Goal: Browse casually

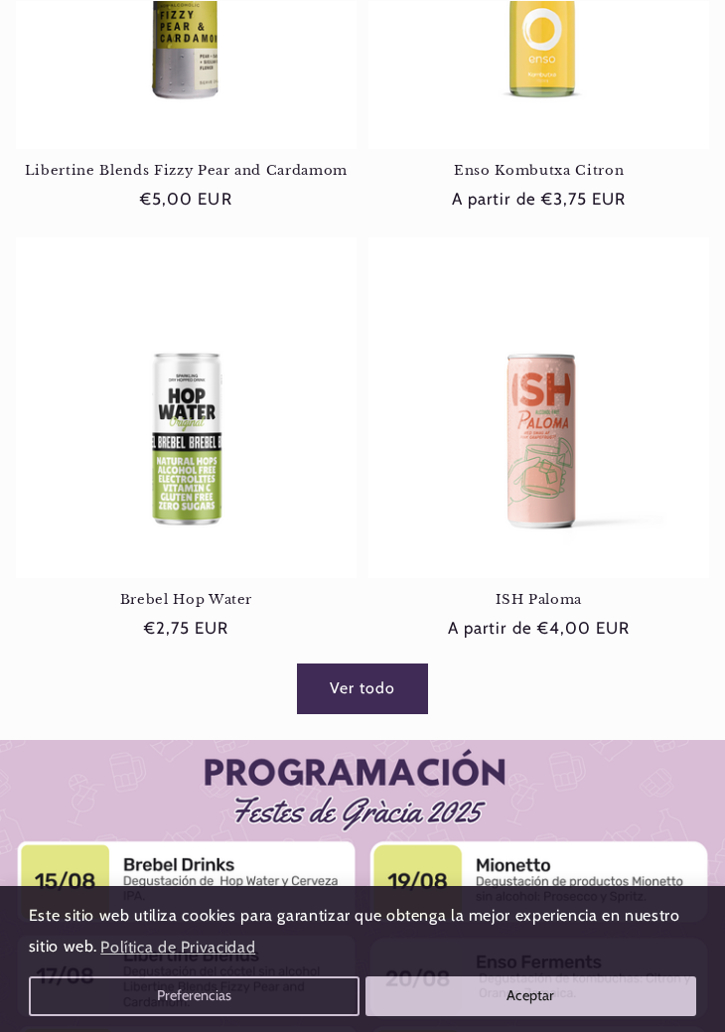
click at [352, 677] on link "Ver todo" at bounding box center [362, 689] width 128 height 49
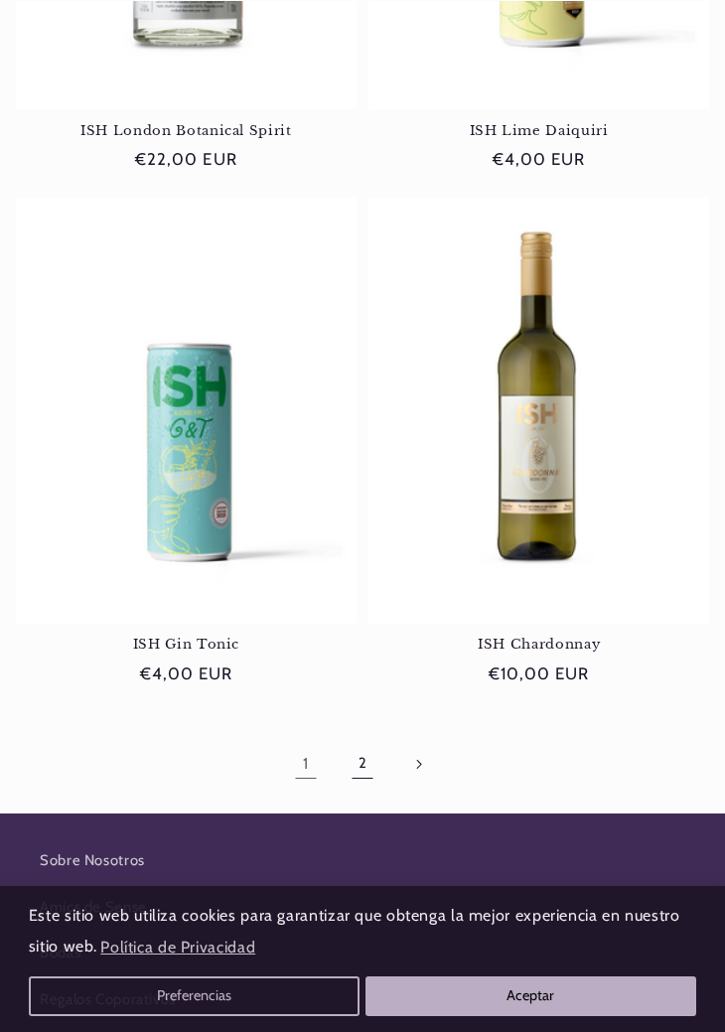
click at [373, 750] on link "2" at bounding box center [363, 764] width 46 height 46
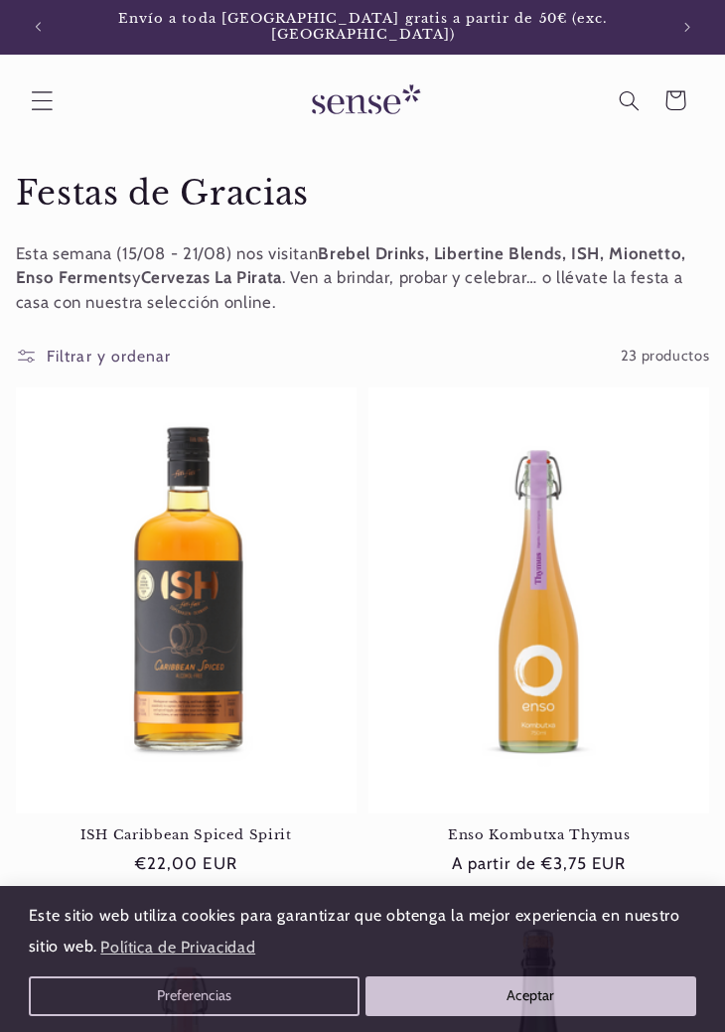
click at [44, 91] on icon "Menú" at bounding box center [42, 100] width 22 height 22
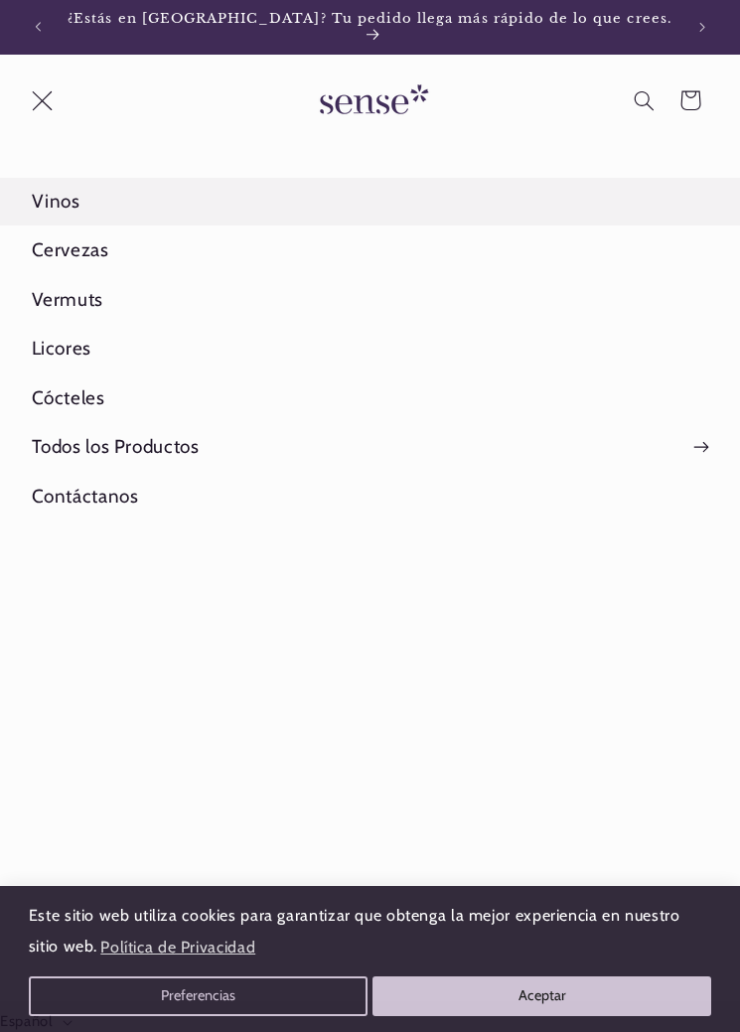
click at [64, 189] on link "Vinos" at bounding box center [370, 201] width 740 height 47
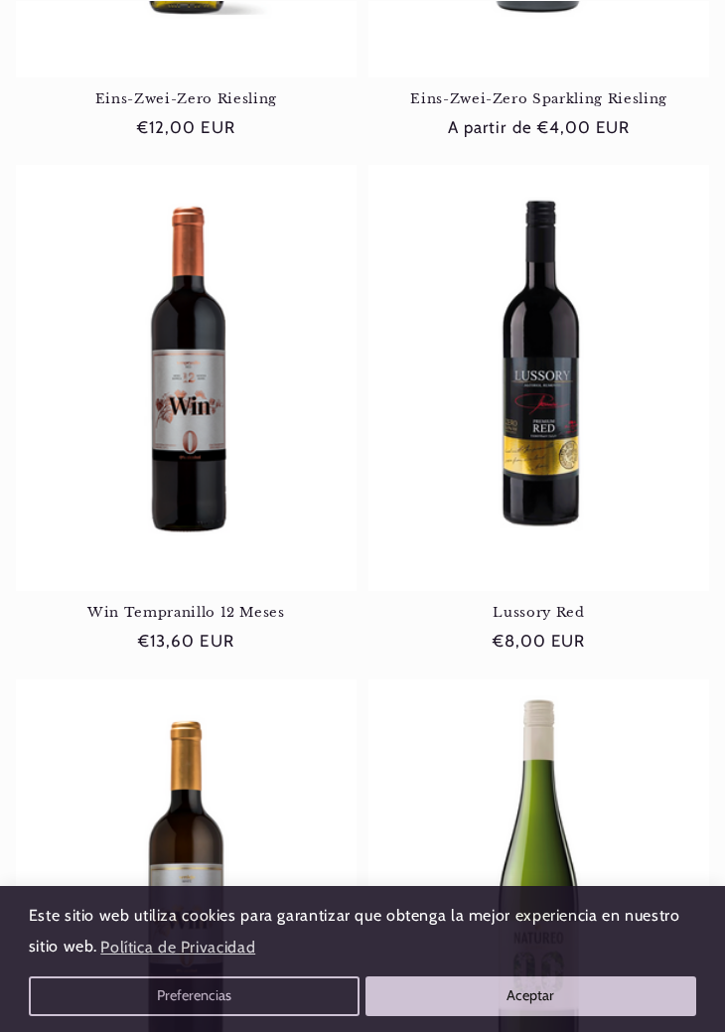
scroll to position [0, 618]
click at [547, 605] on link "Lussory Red" at bounding box center [539, 613] width 341 height 17
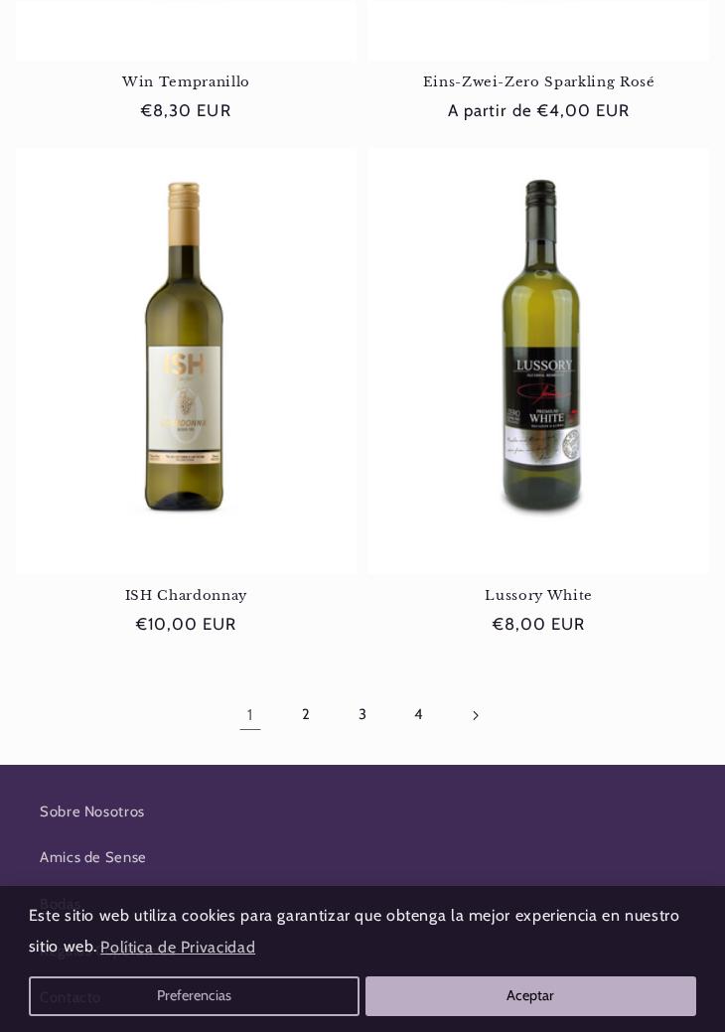
scroll to position [0, 0]
click at [302, 699] on link "2" at bounding box center [306, 715] width 46 height 46
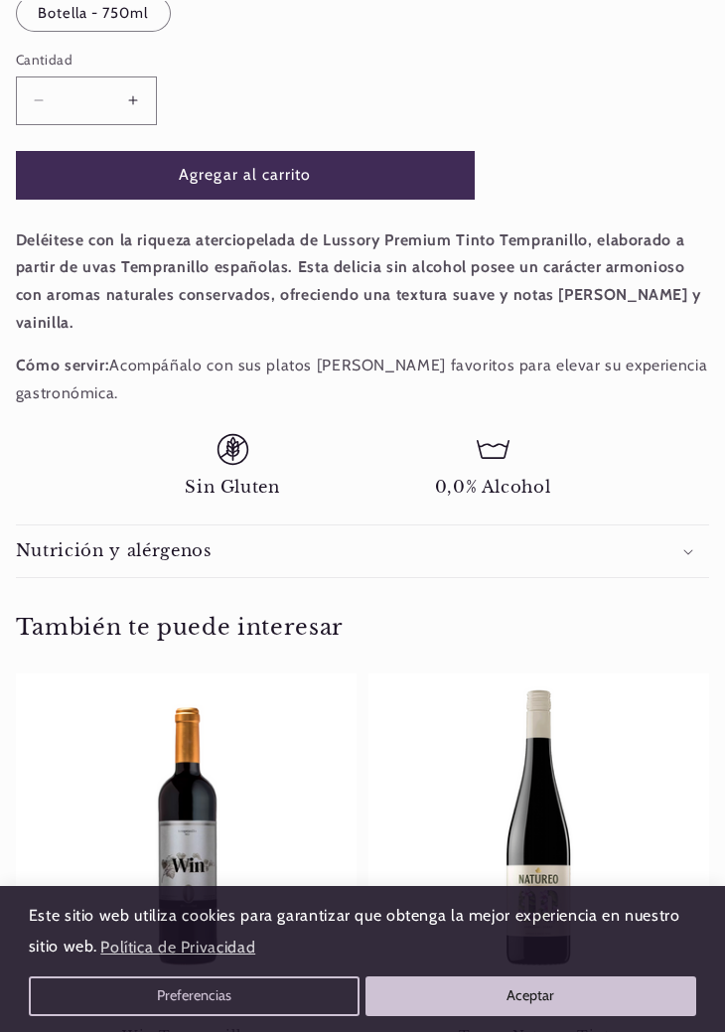
scroll to position [1076, 0]
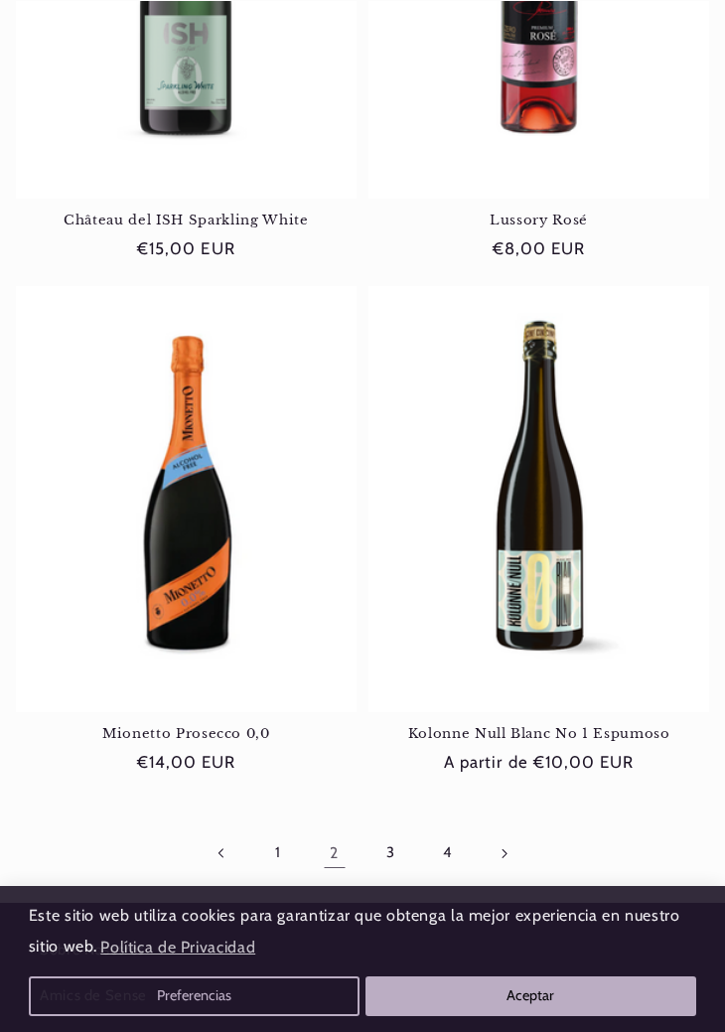
scroll to position [3613, 0]
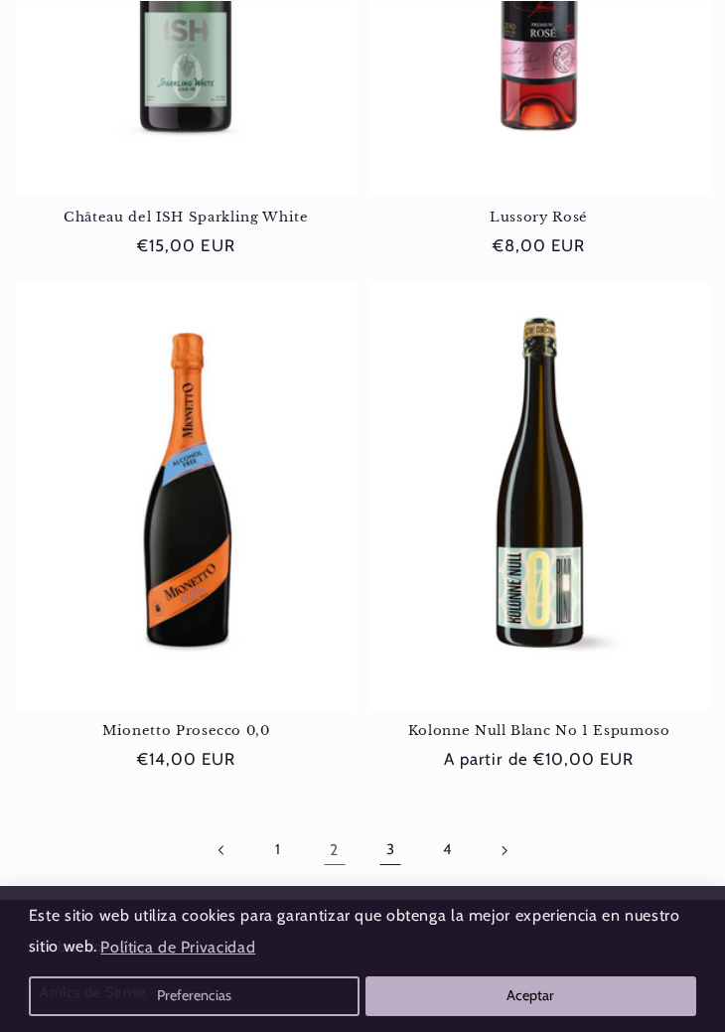
click at [394, 836] on link "3" at bounding box center [391, 851] width 46 height 46
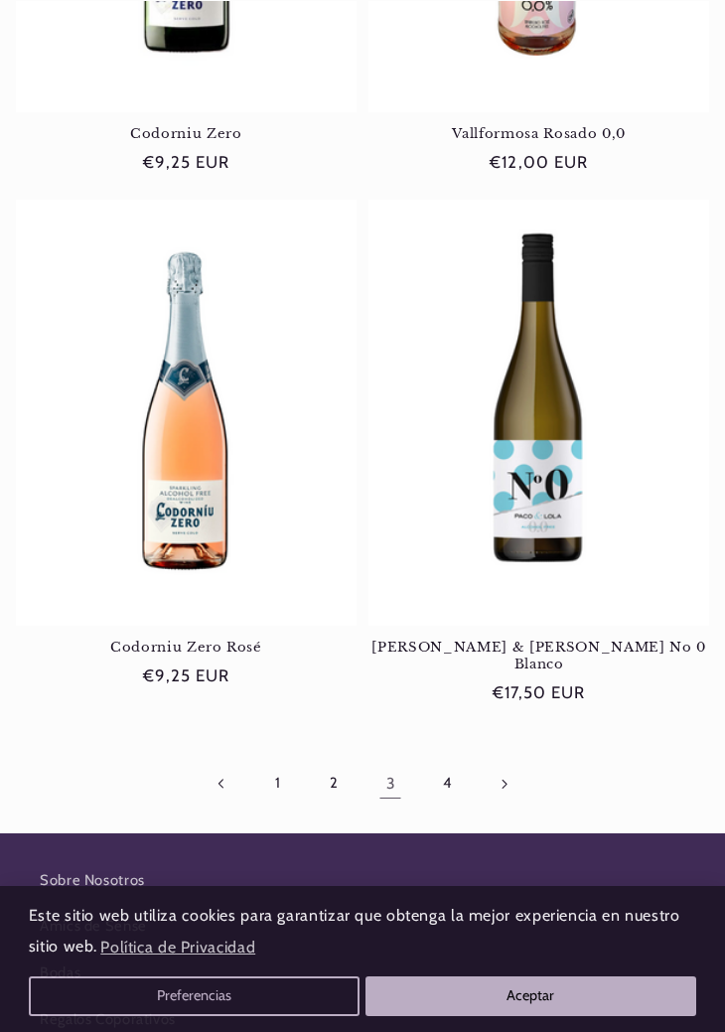
scroll to position [3699, 0]
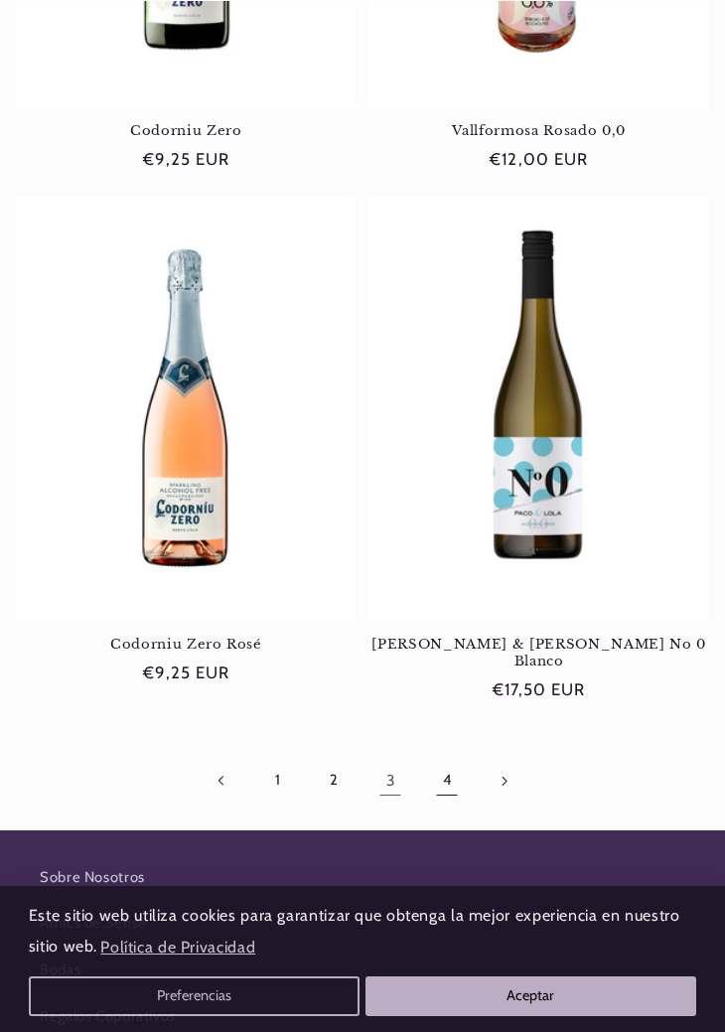
click at [451, 758] on link "4" at bounding box center [447, 781] width 46 height 46
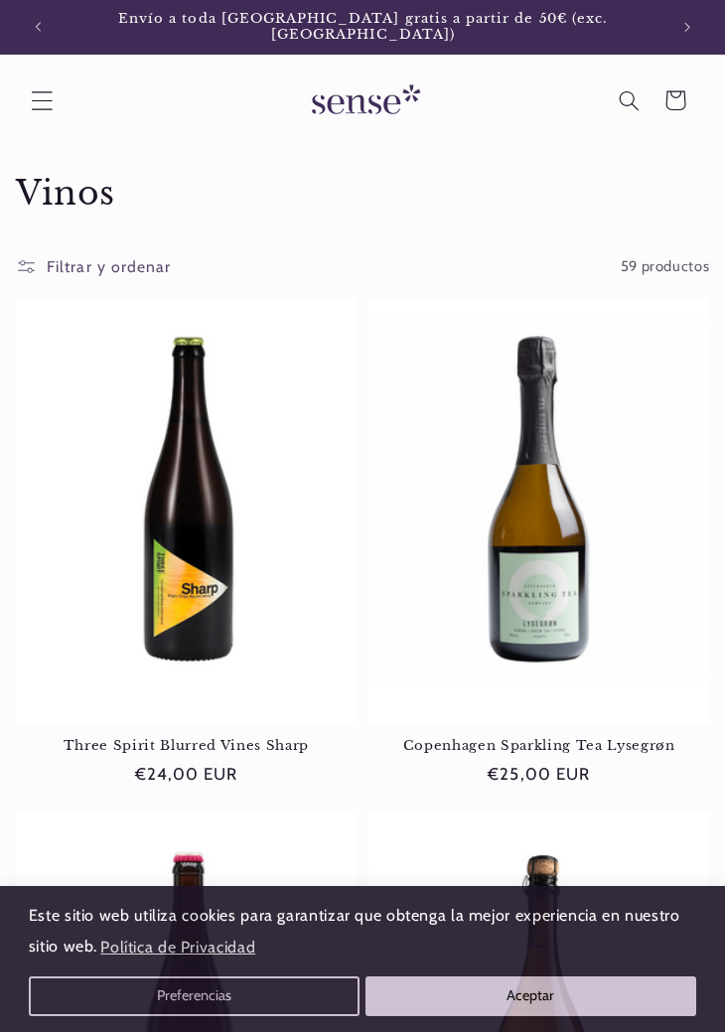
click at [46, 89] on icon "Menú" at bounding box center [42, 100] width 22 height 22
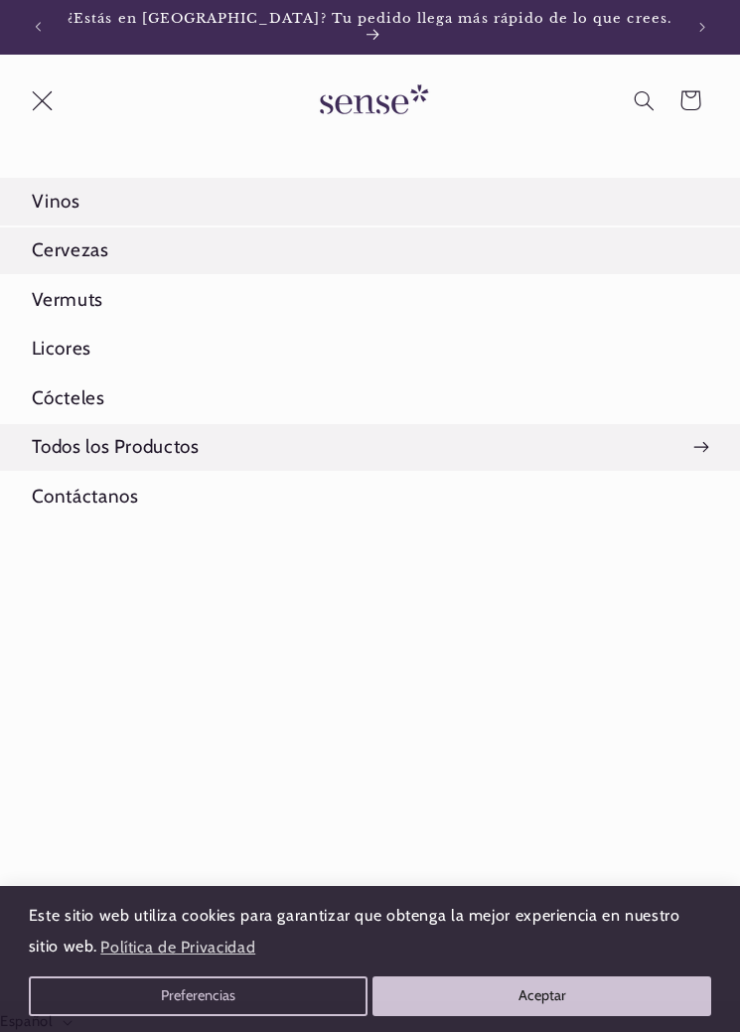
click at [131, 240] on link "Cervezas" at bounding box center [370, 250] width 740 height 47
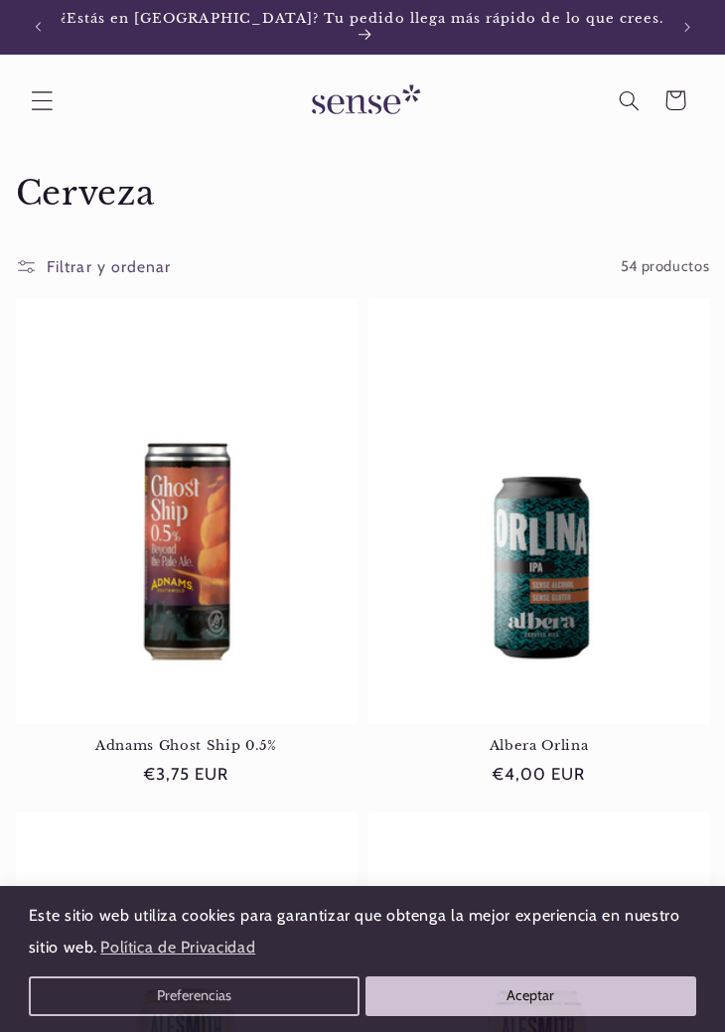
click at [36, 89] on icon "Menú" at bounding box center [42, 100] width 22 height 22
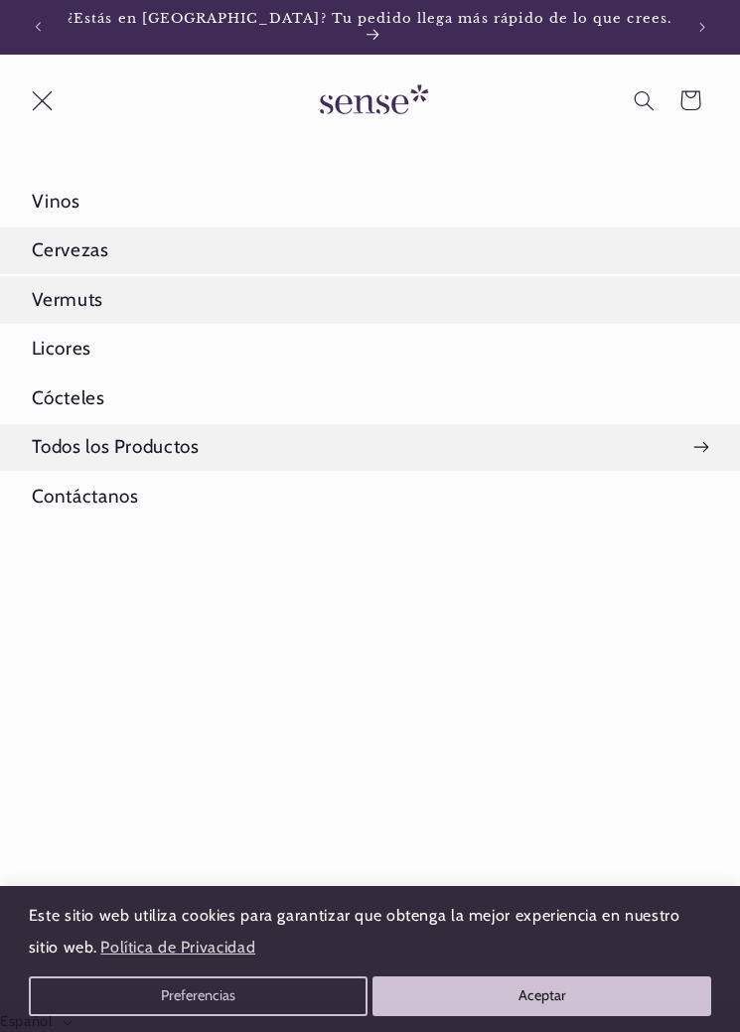
click at [77, 288] on link "Vermuts" at bounding box center [370, 299] width 740 height 47
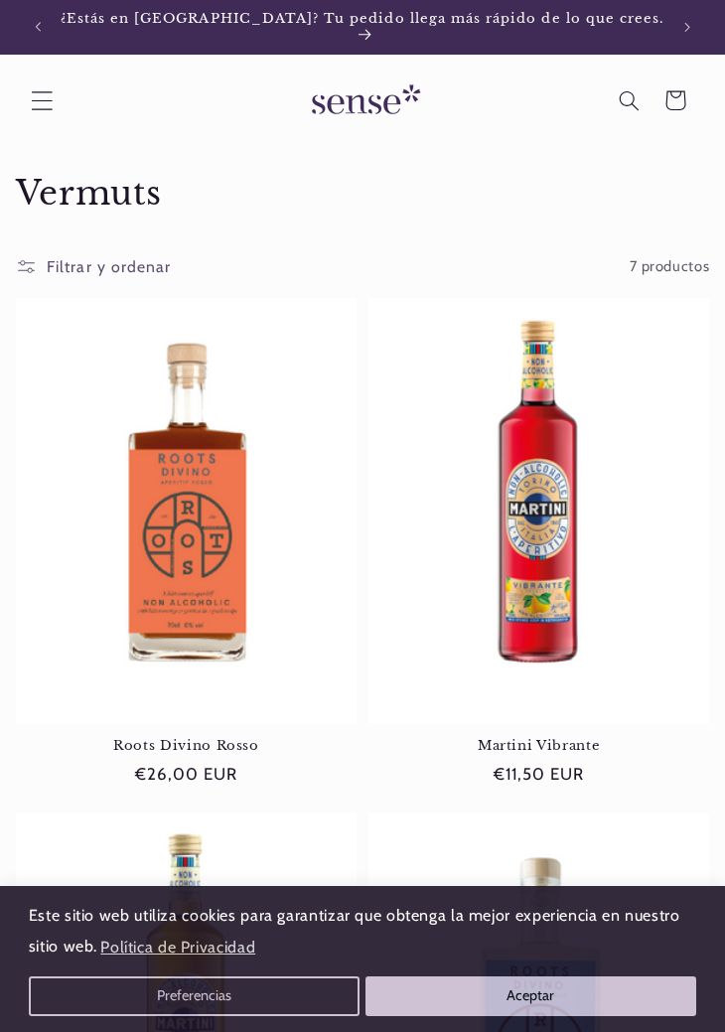
click at [45, 91] on icon "Menú" at bounding box center [42, 100] width 22 height 22
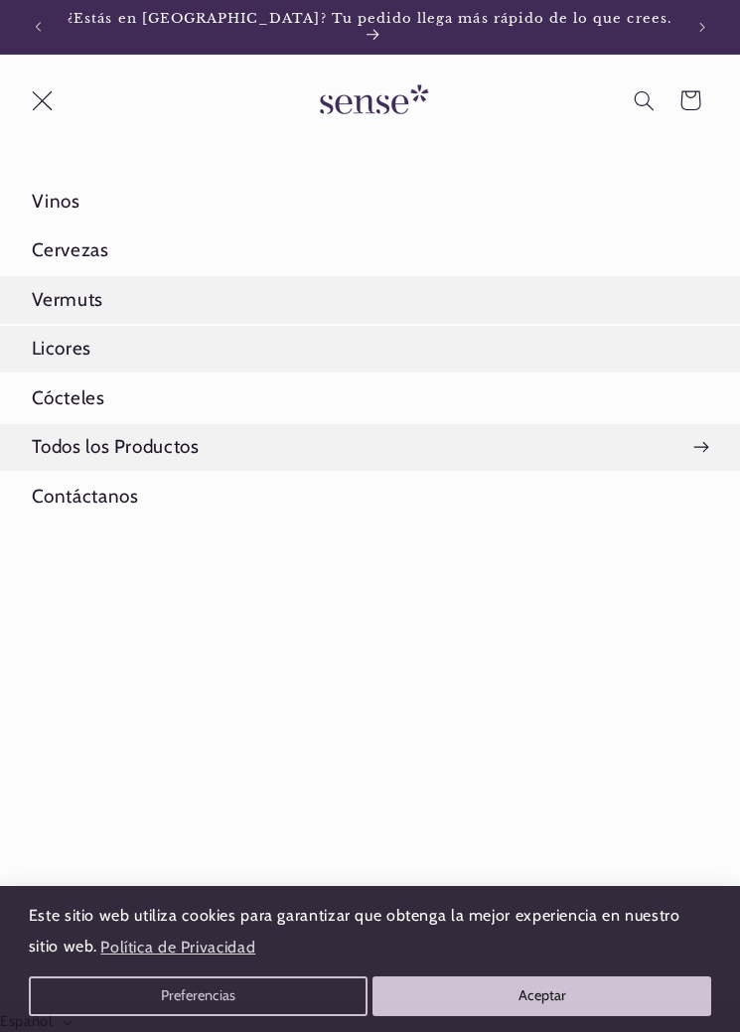
click at [77, 345] on link "Licores" at bounding box center [370, 349] width 740 height 47
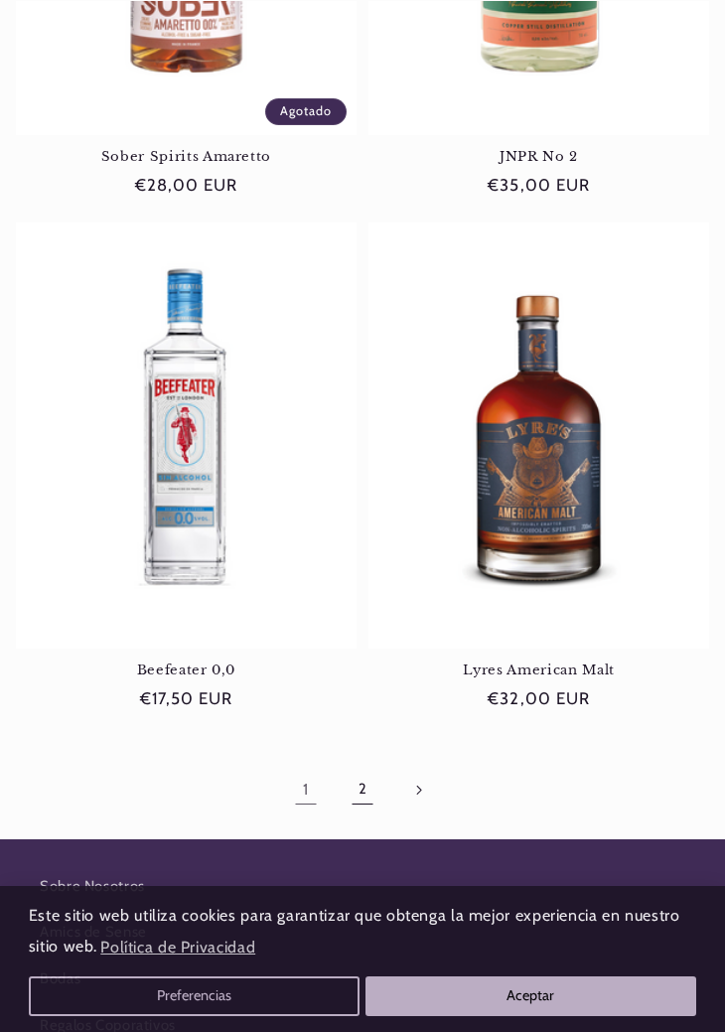
click at [363, 784] on link "2" at bounding box center [363, 790] width 46 height 46
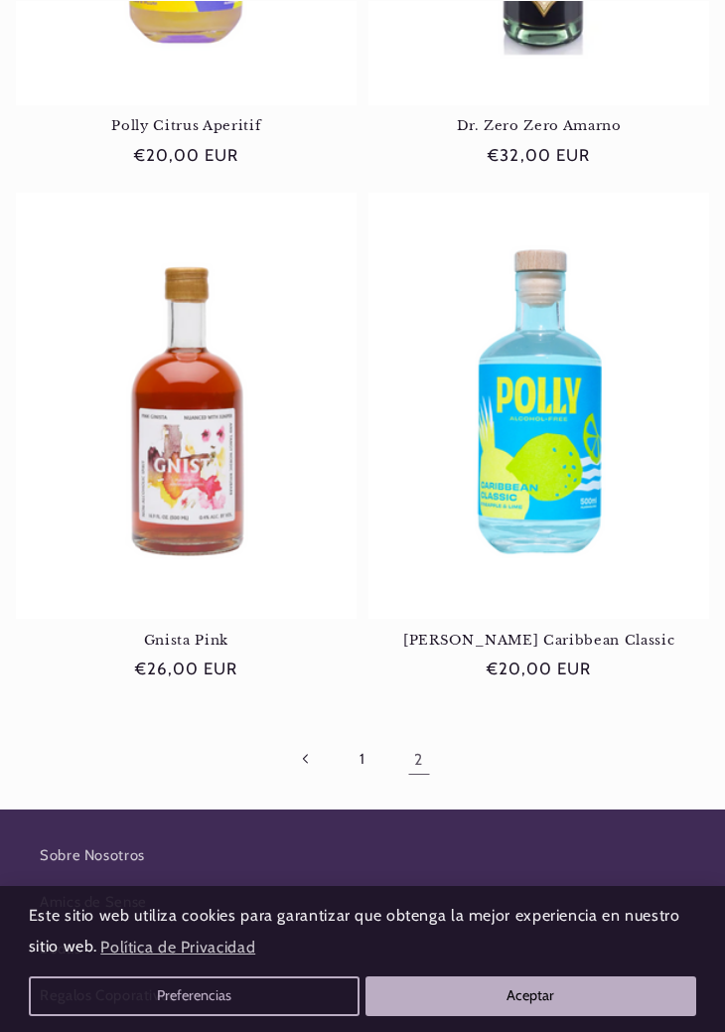
scroll to position [3191, 0]
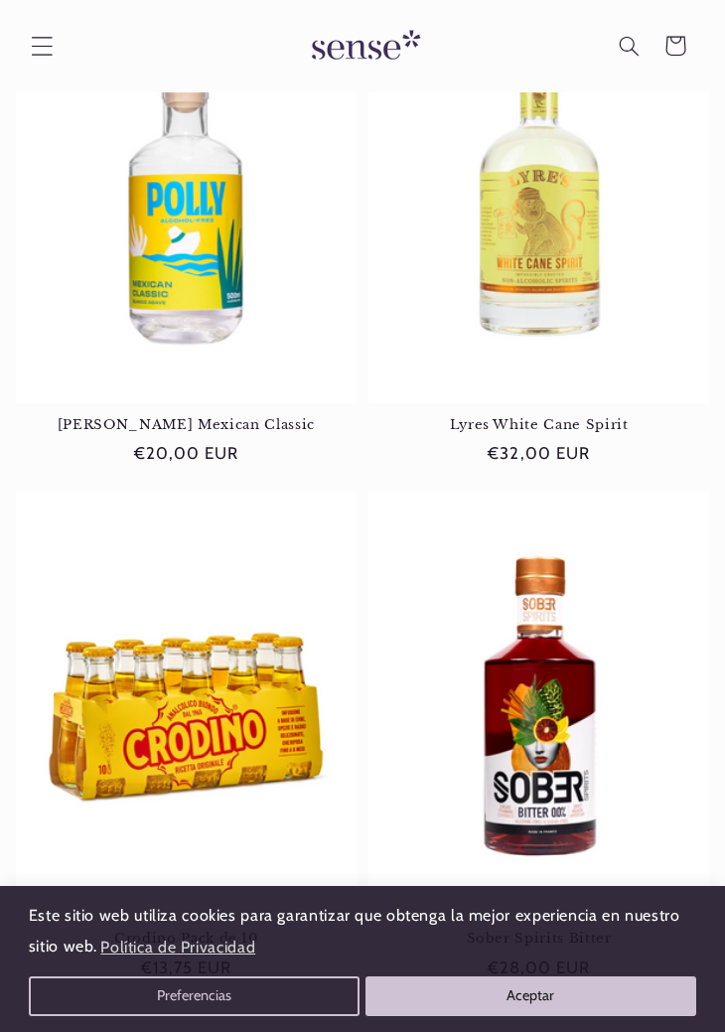
drag, startPoint x: 33, startPoint y: 29, endPoint x: 40, endPoint y: 39, distance: 12.1
click at [34, 31] on span "Menú" at bounding box center [42, 46] width 46 height 46
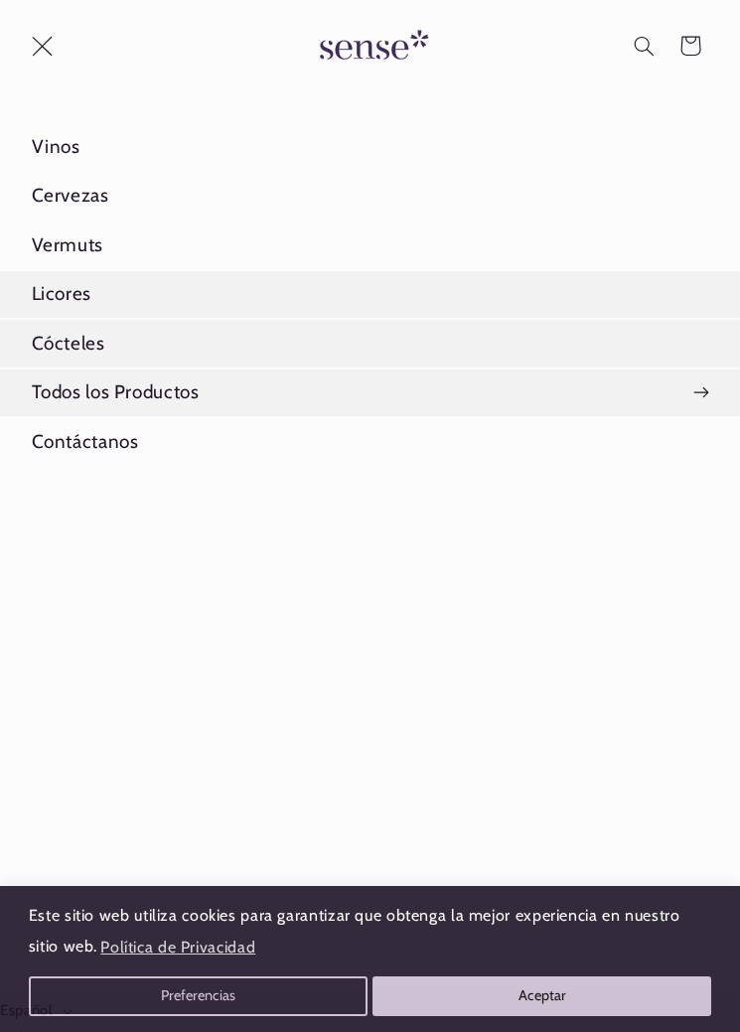
scroll to position [0, 633]
click at [78, 345] on link "Cócteles" at bounding box center [370, 343] width 740 height 47
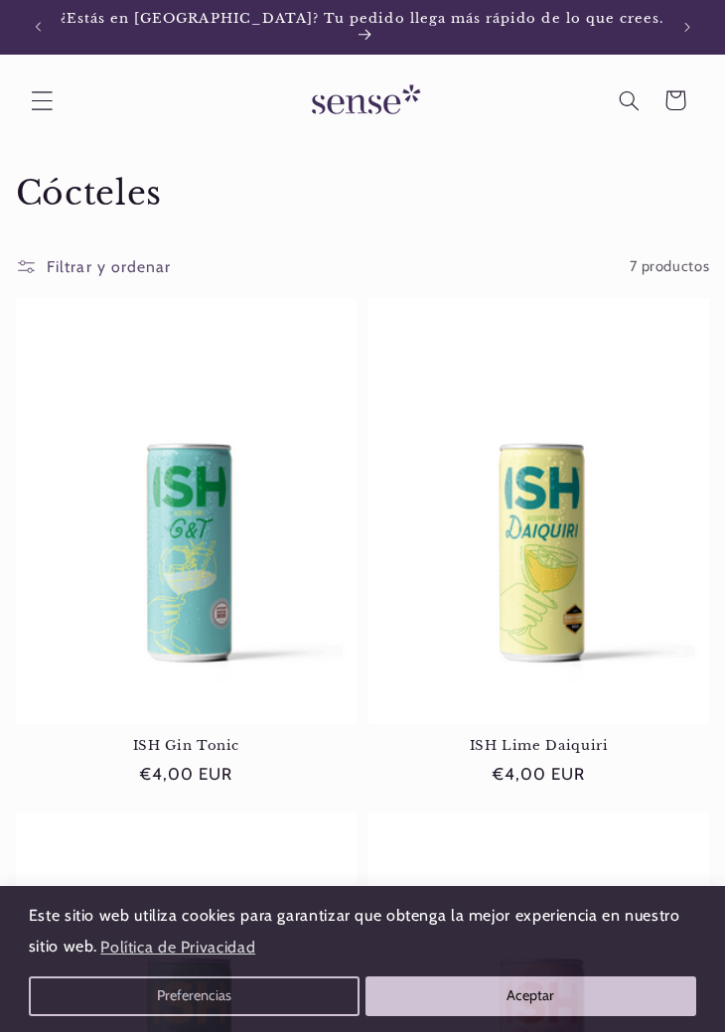
click at [39, 89] on icon "Menú" at bounding box center [42, 100] width 22 height 22
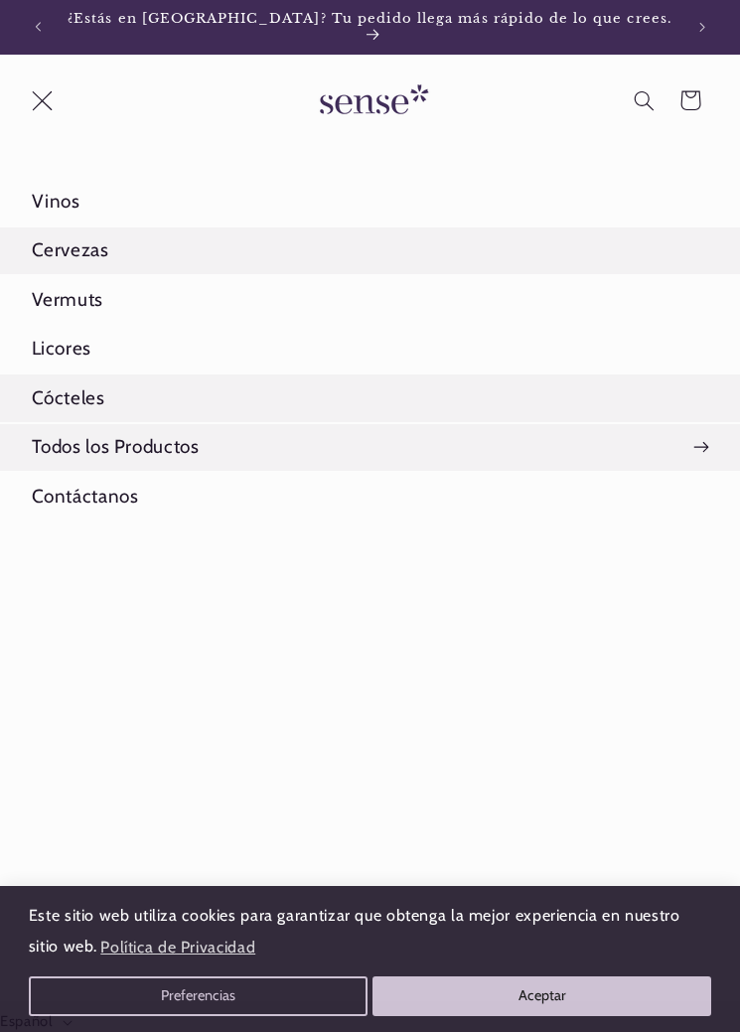
click at [72, 240] on link "Cervezas" at bounding box center [370, 250] width 740 height 47
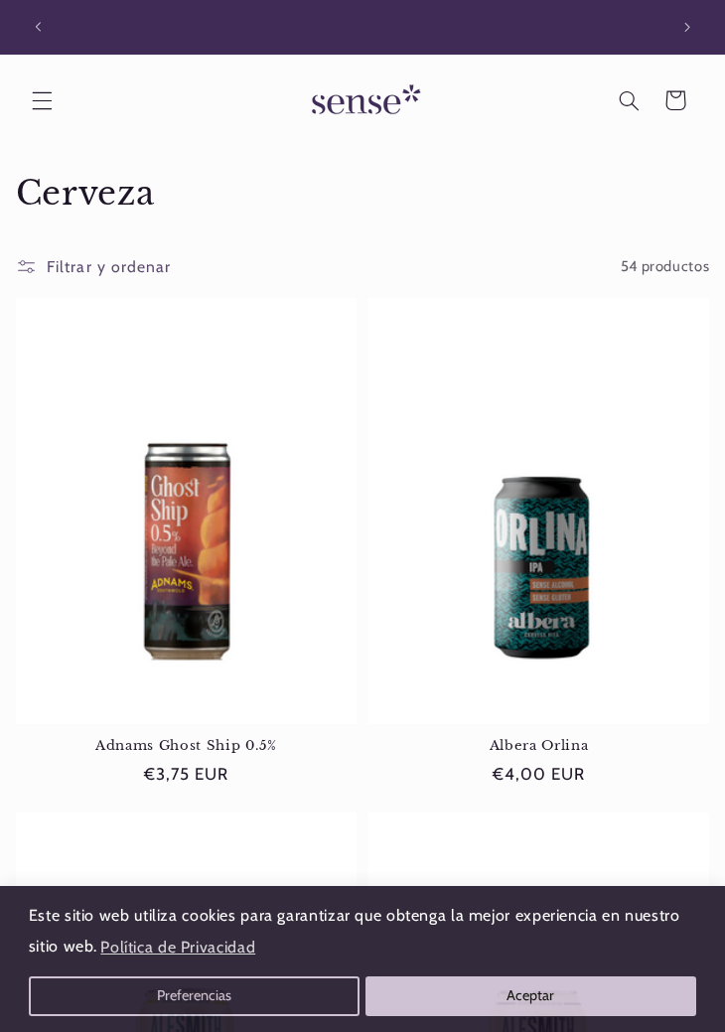
scroll to position [0, 618]
